Goal: Task Accomplishment & Management: Use online tool/utility

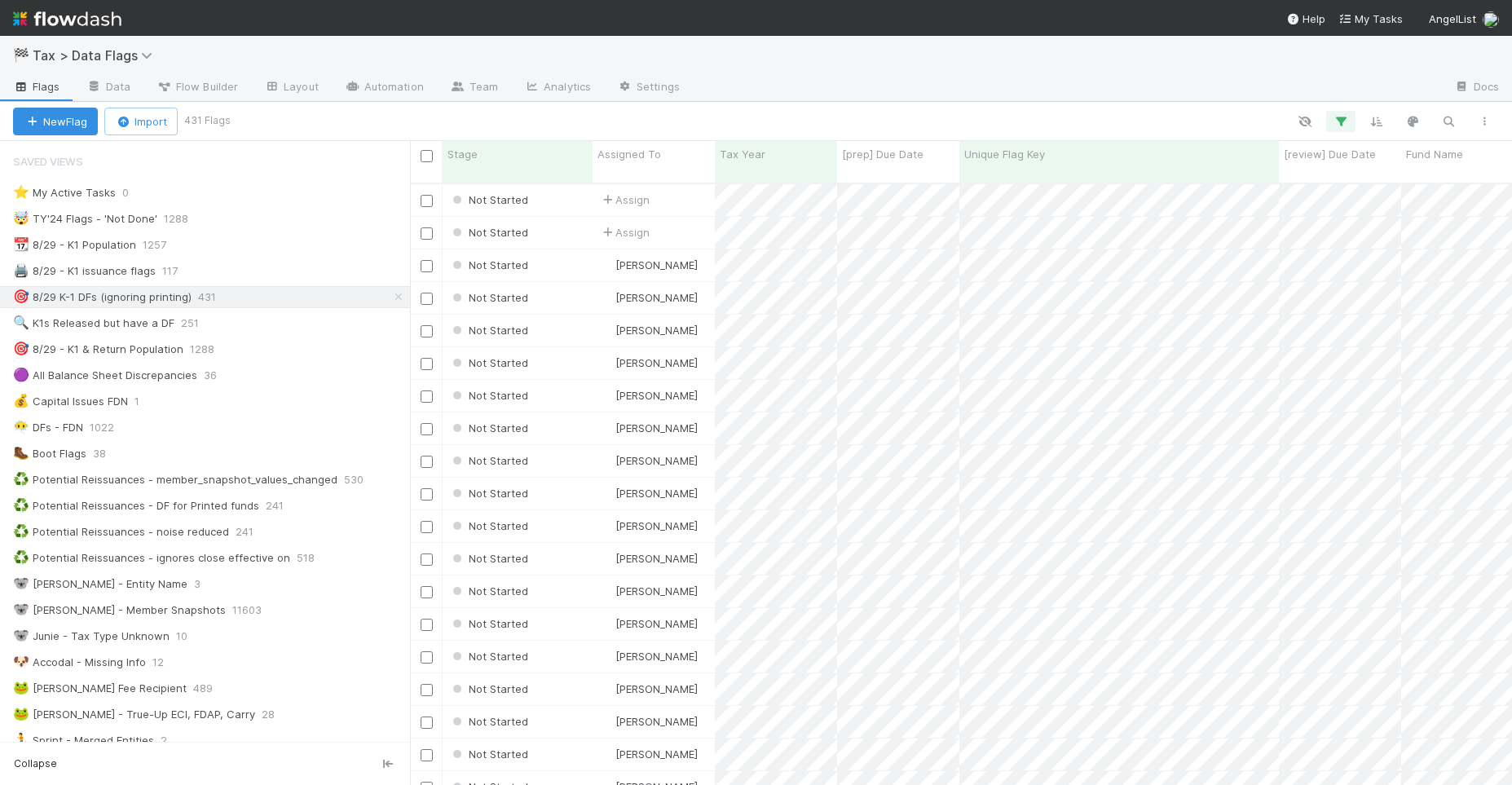
scroll to position [599, 1085]
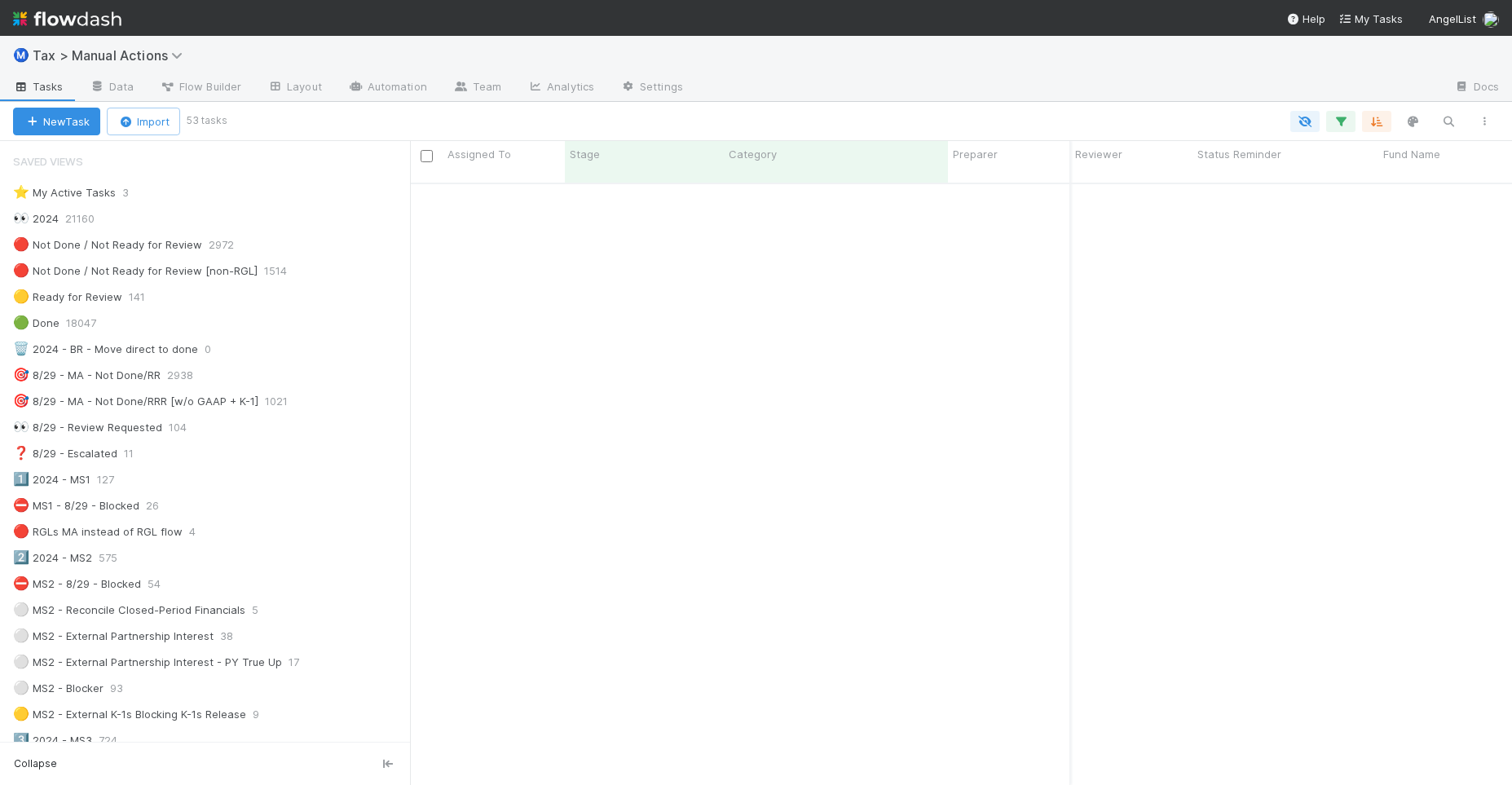
scroll to position [599, 1085]
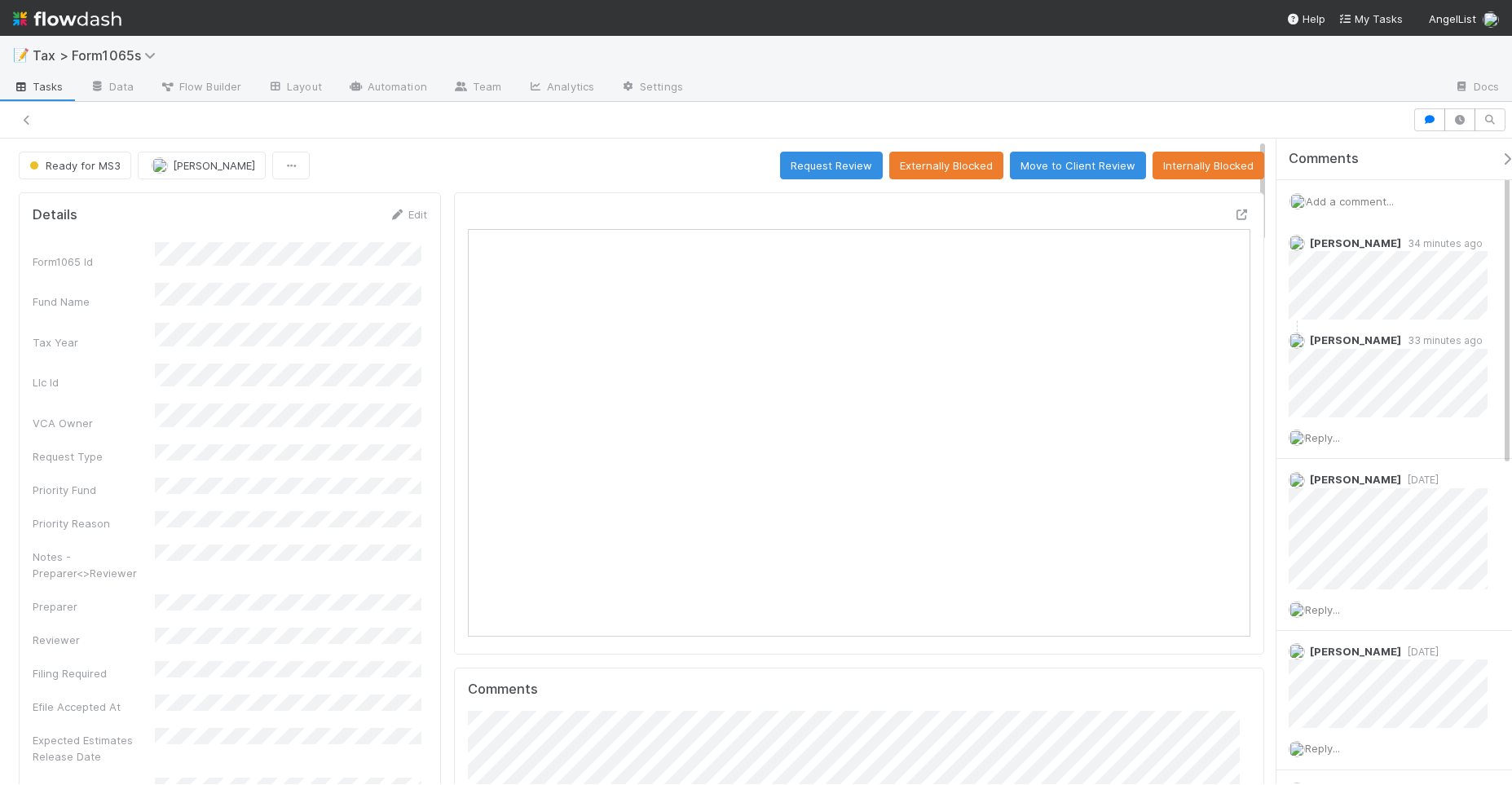
scroll to position [315, 756]
click at [26, 122] on icon at bounding box center [27, 119] width 16 height 11
